Goal: Register for event/course

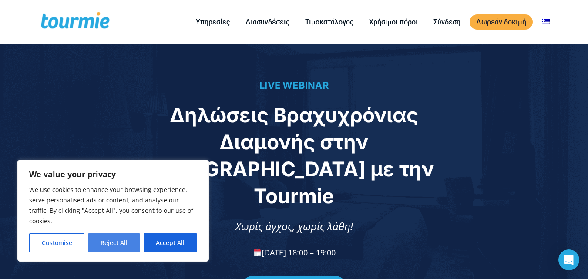
click at [108, 248] on button "Reject All" at bounding box center [114, 242] width 52 height 19
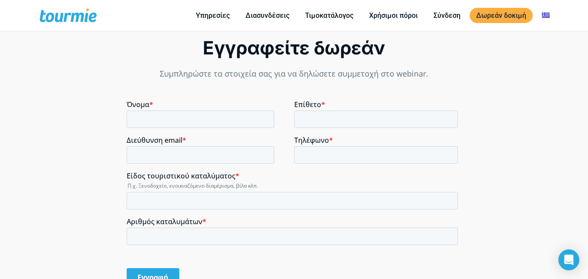
scroll to position [634, 0]
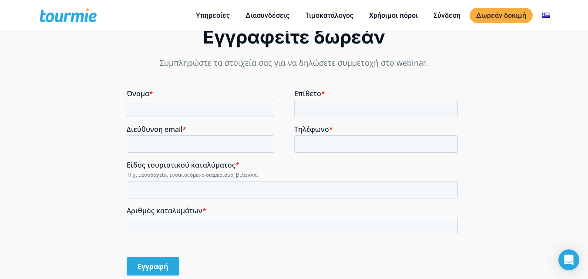
click at [155, 112] on input "Όνομα *" at bounding box center [201, 108] width 148 height 17
click at [206, 110] on input "Όνομα *" at bounding box center [201, 108] width 148 height 17
type input "[PERSON_NAME]"
click at [197, 139] on input "Διεύθυνση email *" at bounding box center [201, 143] width 148 height 17
type input "[EMAIL_ADDRESS][DOMAIN_NAME]"
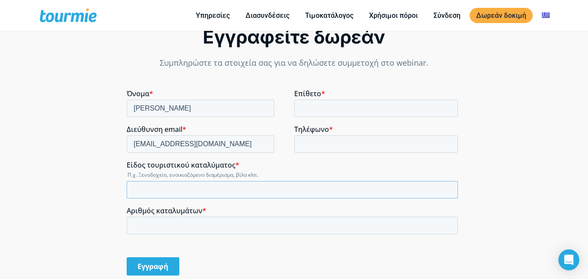
click at [191, 192] on input "Είδος τουριστικού καταλύματος *" at bounding box center [292, 189] width 331 height 17
type input "j"
type input "ξ"
type input "ΞΕΝΟΔΟΧΕΙΟ ΕΝΟΙΚ.ΔΙΑΜΕΡΙΣΜΑΤΑ"
click at [322, 106] on input "Επίθετο *" at bounding box center [376, 108] width 164 height 17
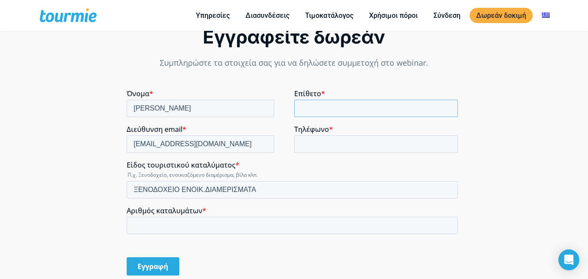
type input "ΚΑΜΑΡΙΤΗ"
click at [346, 147] on input "Τηλέφωνο *" at bounding box center [376, 143] width 164 height 17
type input "00306978056702"
click at [301, 225] on input "Αριθμός καταλυμάτων *" at bounding box center [292, 225] width 331 height 17
type input "6"
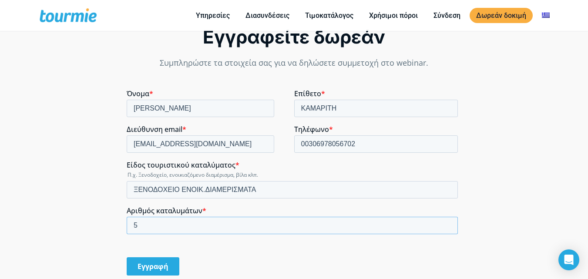
type input "5"
click at [155, 268] on input "Εγγραφή" at bounding box center [153, 266] width 53 height 18
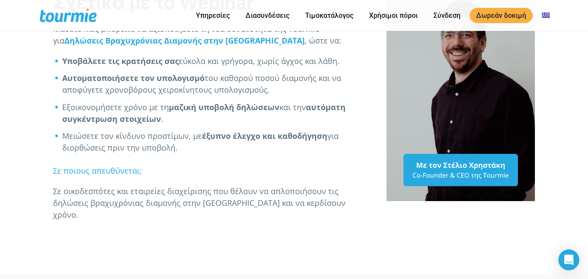
scroll to position [308, 0]
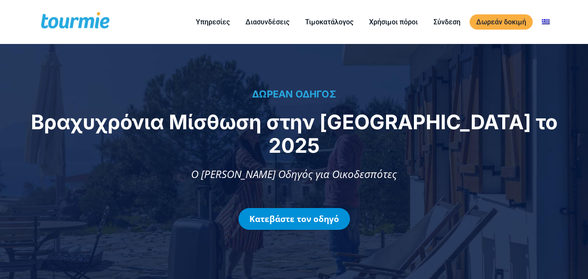
click at [304, 208] on link "Κατεβάστε τον οδηγό" at bounding box center [293, 219] width 111 height 22
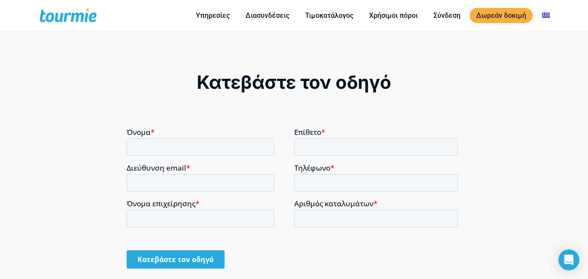
scroll to position [547, 0]
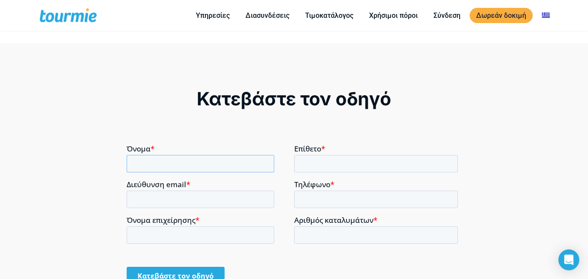
click at [182, 161] on input "Όνομα *" at bounding box center [201, 162] width 148 height 17
click at [201, 161] on input "Όνομα *" at bounding box center [201, 162] width 148 height 17
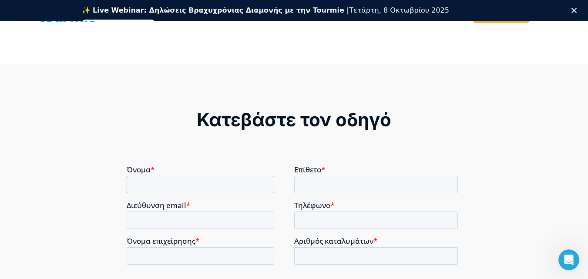
scroll to position [0, 0]
type input "ΜΑΡΙΑ"
click at [179, 222] on input "Διεύθυνση email *" at bounding box center [201, 219] width 148 height 17
type input "[EMAIL_ADDRESS][DOMAIN_NAME]"
click at [196, 255] on input "Όνομα επιχείρησης *" at bounding box center [201, 255] width 148 height 17
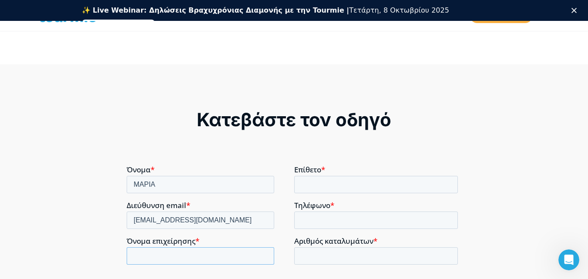
type input "ΑΔΕΛΦΕΣ ΚΑΜΑΡΙΤΗ ΙΚΕ"
click at [310, 182] on input "Επίθετο *" at bounding box center [376, 183] width 164 height 17
type input "ΚΑΜΑΡΙΤΗ"
click at [374, 222] on input "Τηλέφωνο *" at bounding box center [376, 219] width 164 height 17
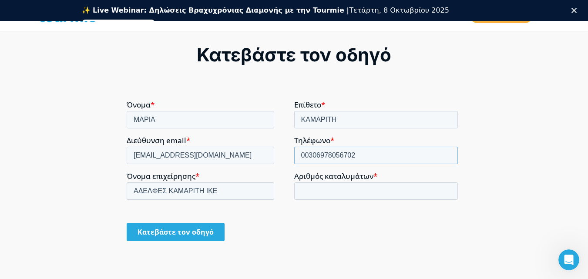
scroll to position [617, 0]
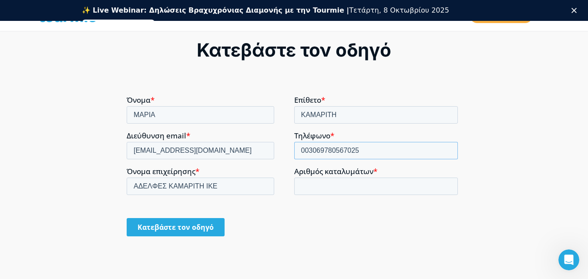
type input "003069780567025"
click at [384, 182] on input "Αριθμός καταλυμάτων *" at bounding box center [376, 185] width 164 height 17
click at [447, 183] on input "1" at bounding box center [376, 185] width 164 height 17
click at [447, 183] on input "2" at bounding box center [376, 185] width 164 height 17
click at [447, 183] on input "3" at bounding box center [376, 185] width 164 height 17
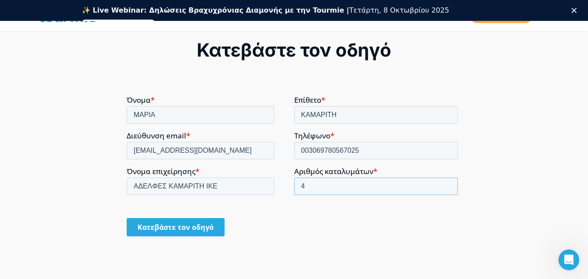
click at [447, 183] on input "4" at bounding box center [376, 185] width 164 height 17
type input "5"
click at [447, 183] on input "5" at bounding box center [376, 185] width 164 height 17
click at [181, 227] on input "Κατεβάστε τον οδηγό" at bounding box center [176, 227] width 98 height 18
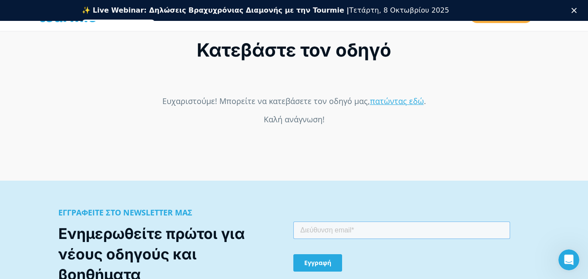
click at [372, 234] on input "email" at bounding box center [401, 229] width 217 height 17
type input "[EMAIL_ADDRESS][DOMAIN_NAME]"
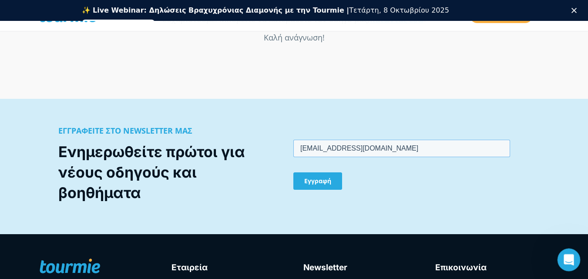
scroll to position [704, 0]
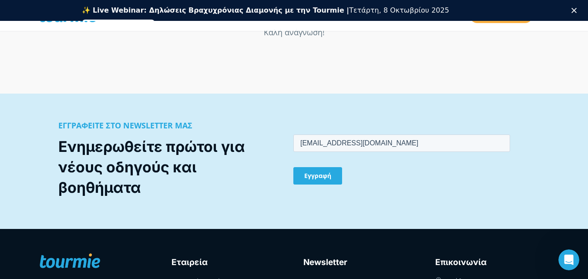
click at [320, 177] on input "Εγγραφή" at bounding box center [317, 175] width 49 height 17
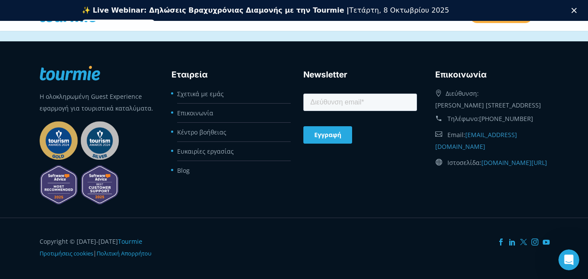
scroll to position [896, 0]
click at [348, 104] on input "email" at bounding box center [360, 101] width 114 height 17
type input "[EMAIL_ADDRESS][DOMAIN_NAME]"
click at [328, 135] on input "Εγγραφή" at bounding box center [327, 134] width 49 height 17
